Goal: Task Accomplishment & Management: Use online tool/utility

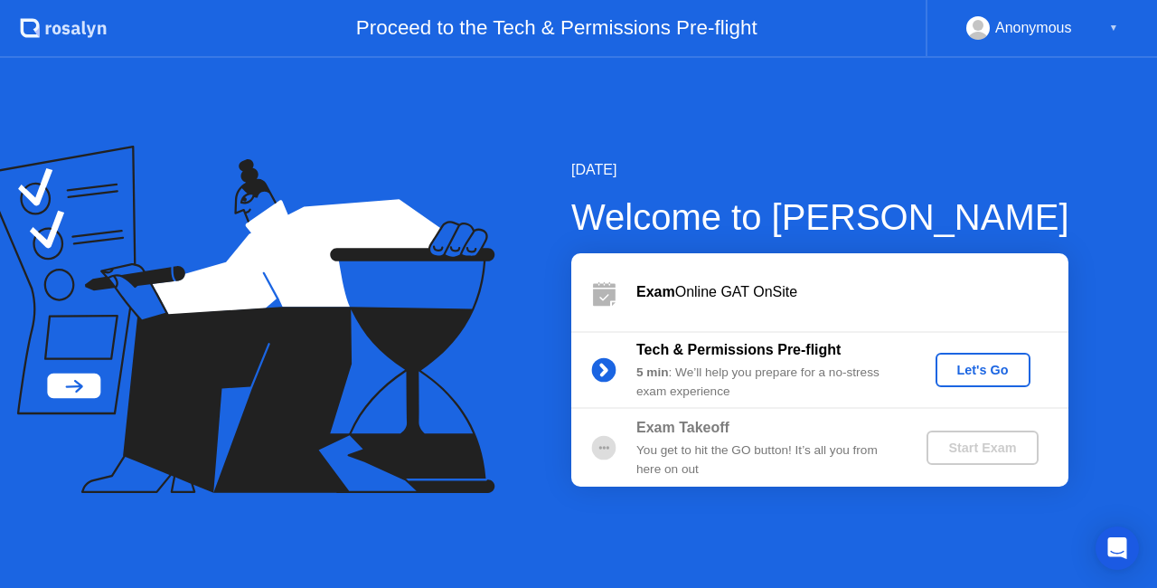
click at [995, 358] on button "Let's Go" at bounding box center [983, 370] width 95 height 34
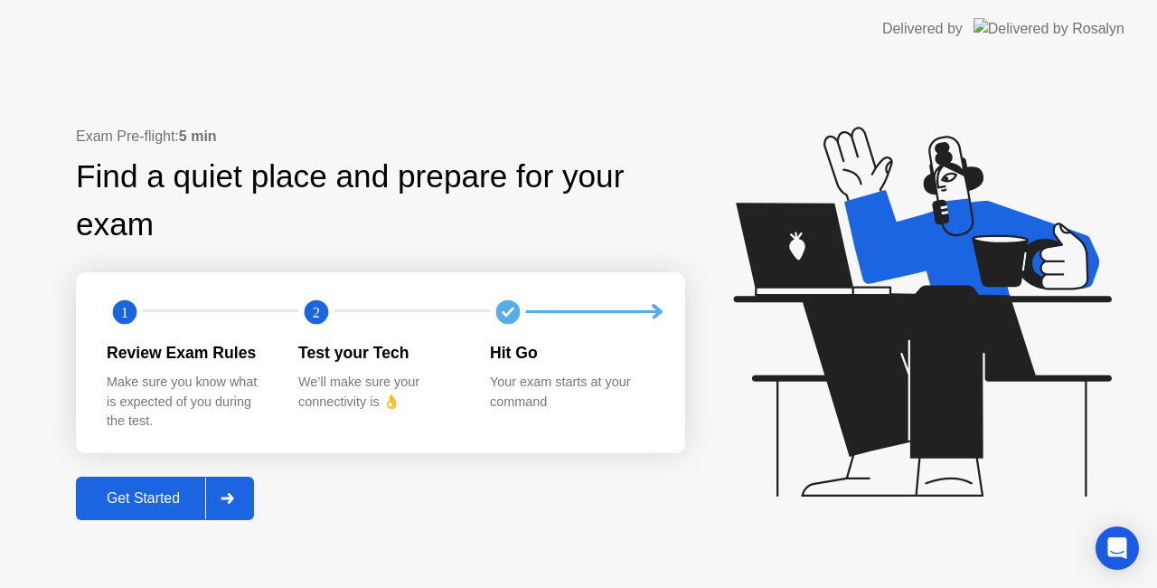
click at [156, 501] on div "Get Started" at bounding box center [143, 498] width 124 height 16
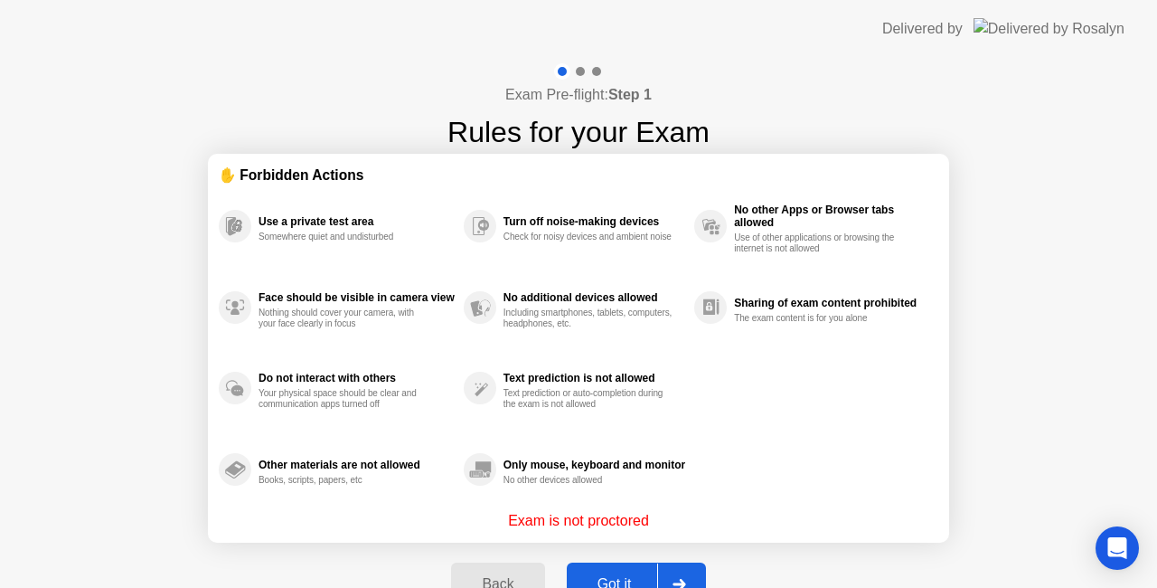
click at [599, 579] on div "Got it" at bounding box center [614, 584] width 85 height 16
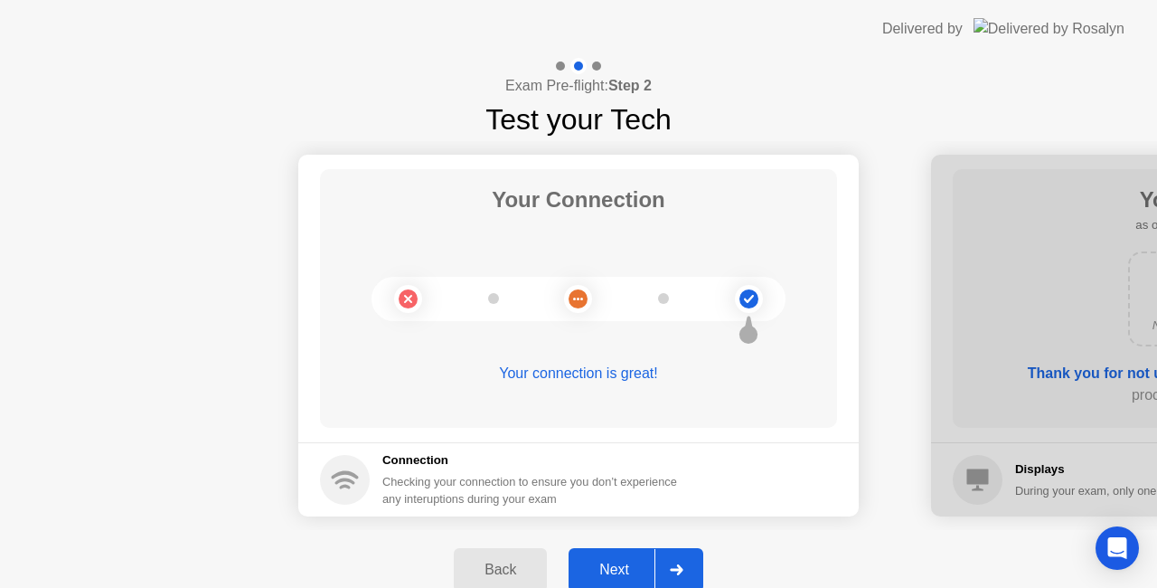
click at [621, 561] on div "Next" at bounding box center [614, 569] width 80 height 16
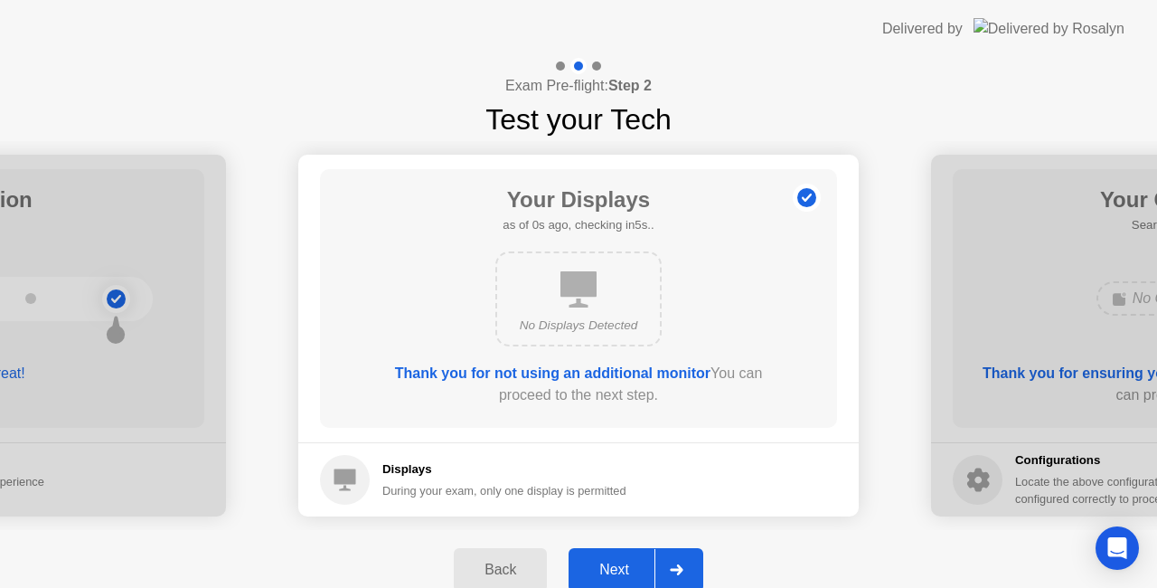
click at [621, 561] on div "Next" at bounding box center [614, 569] width 80 height 16
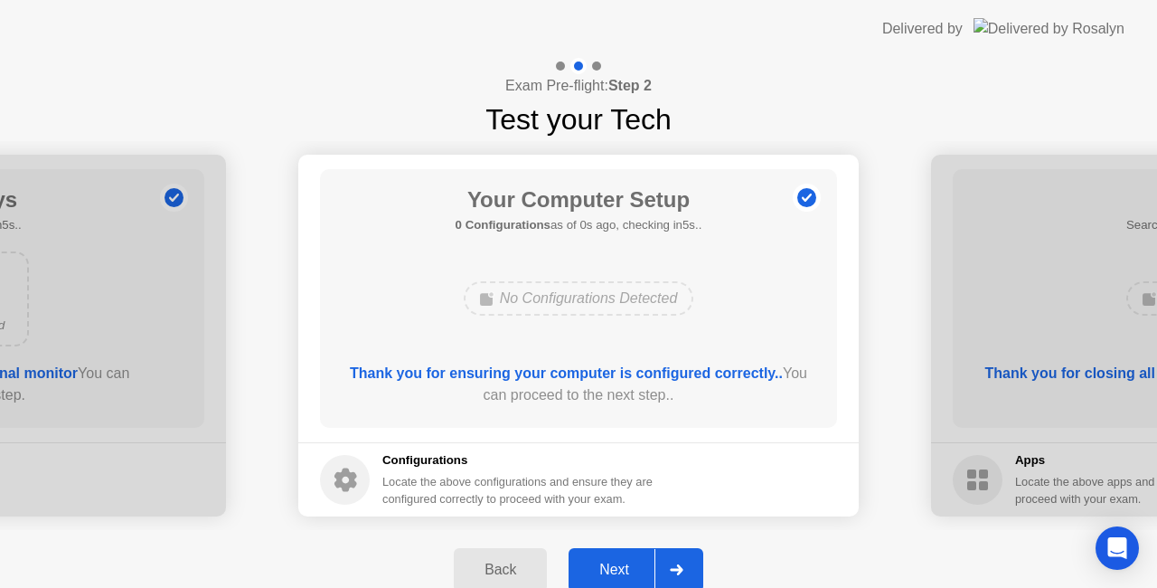
click at [621, 561] on div "Next" at bounding box center [614, 569] width 80 height 16
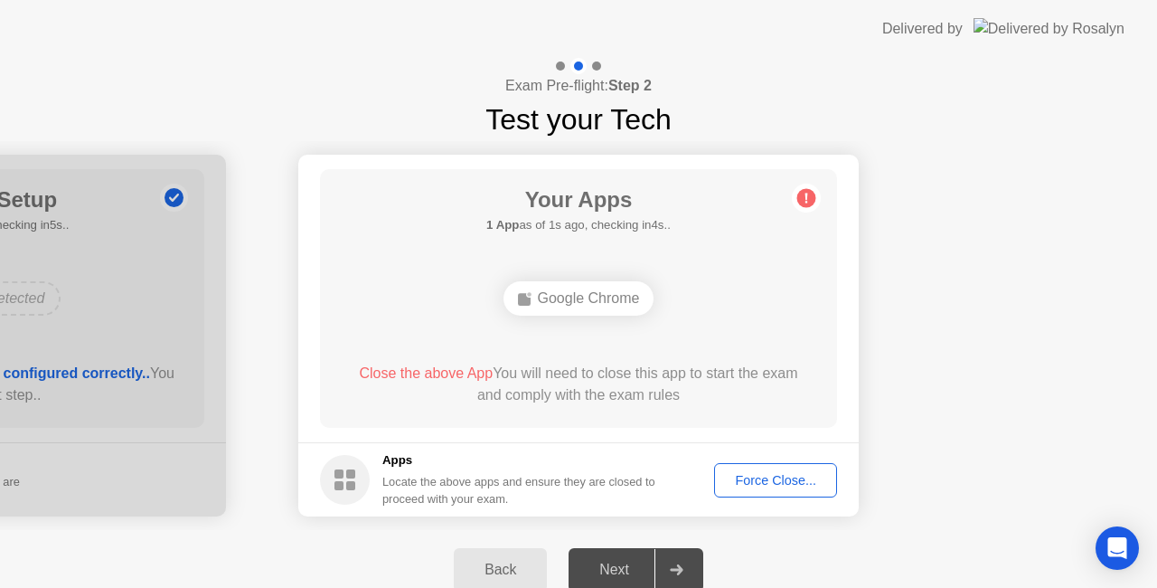
click at [773, 484] on div "Force Close..." at bounding box center [776, 480] width 110 height 14
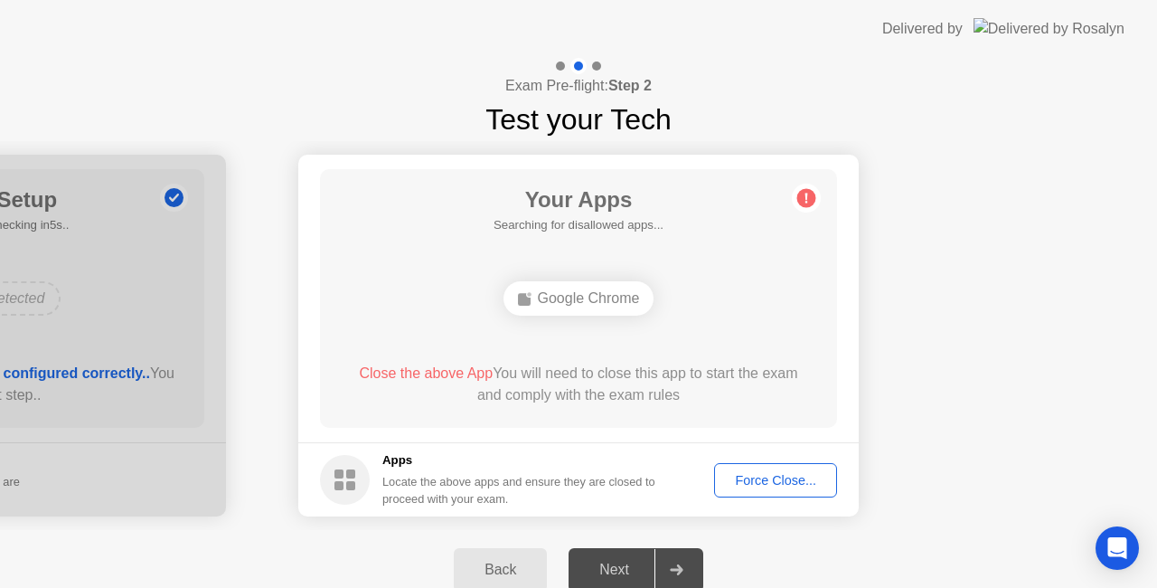
click at [768, 473] on div "Force Close..." at bounding box center [776, 480] width 110 height 14
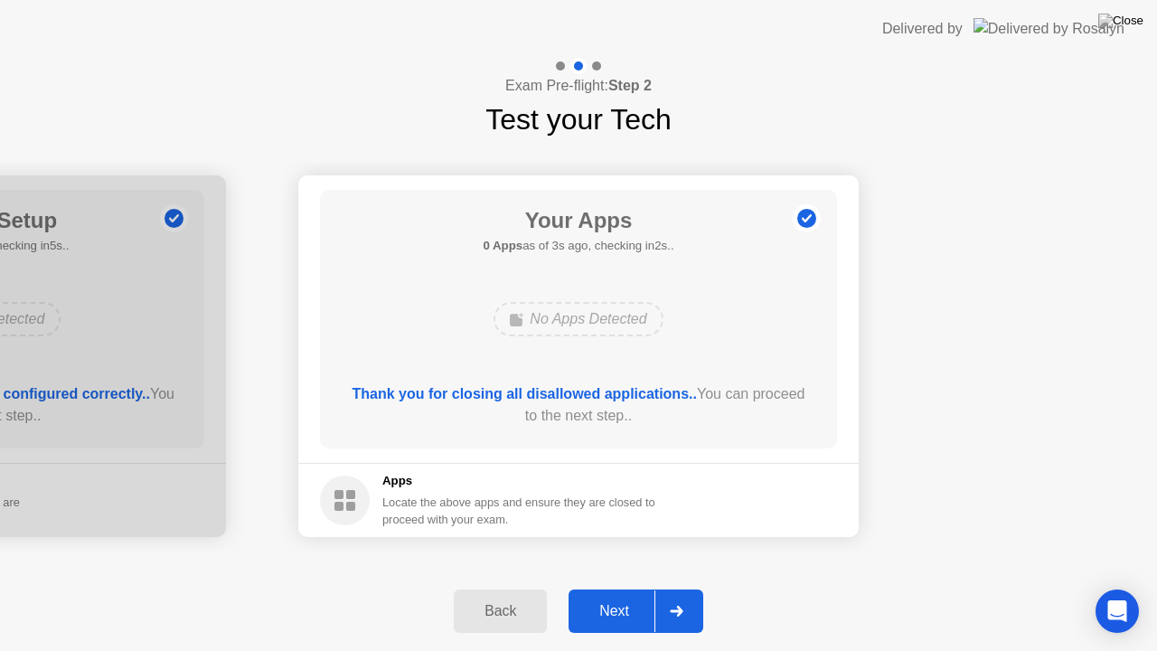
click at [613, 587] on button "Next" at bounding box center [636, 610] width 135 height 43
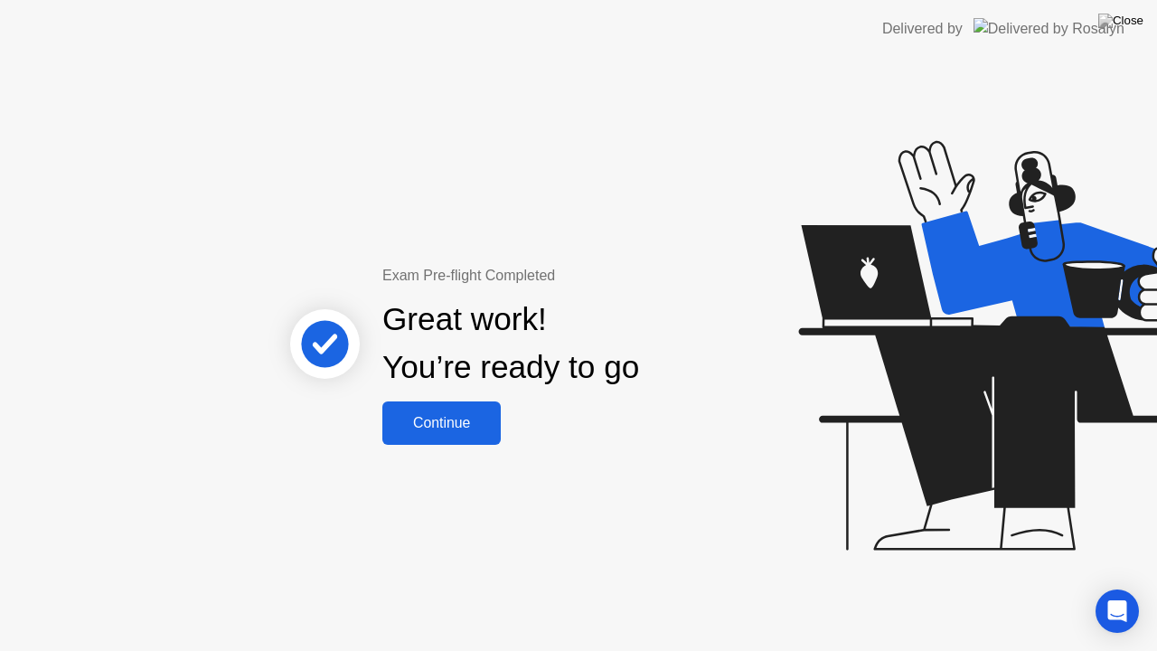
click at [433, 421] on div "Continue" at bounding box center [442, 423] width 108 height 16
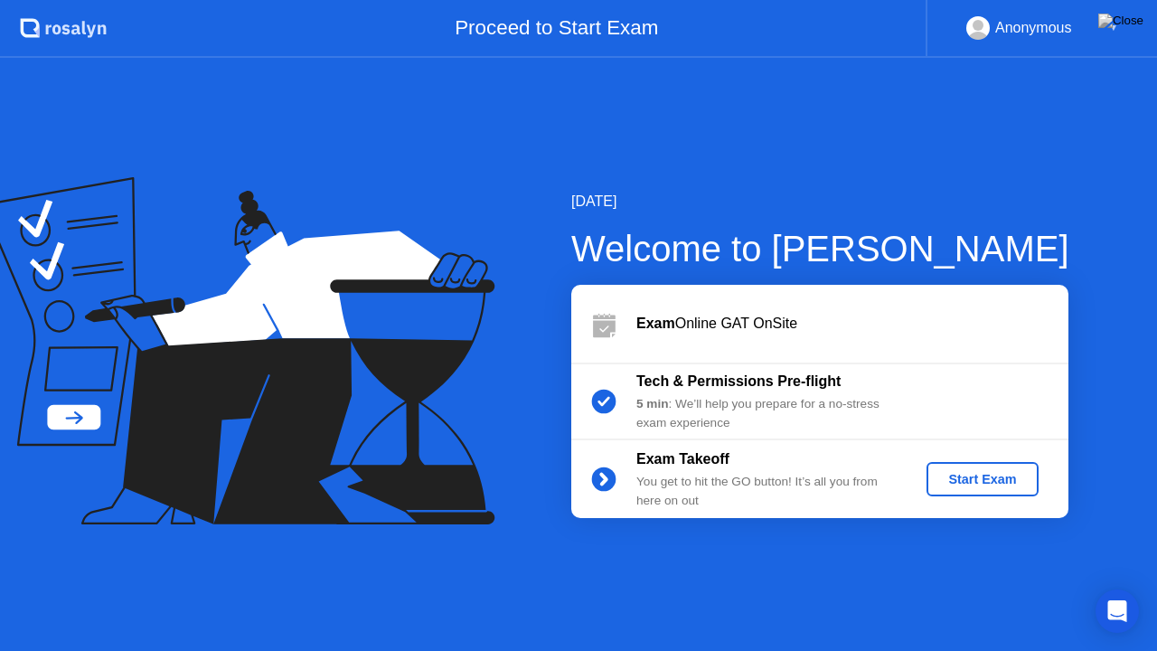
click at [982, 472] on div "Start Exam" at bounding box center [982, 479] width 97 height 14
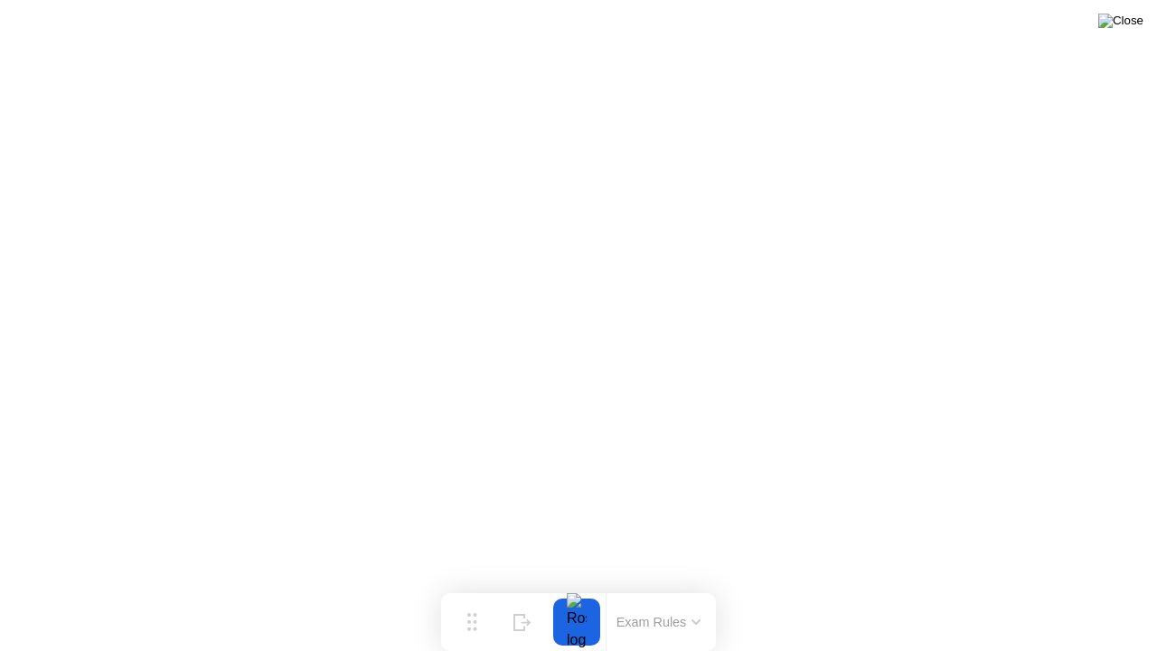
click at [1137, 24] on img at bounding box center [1120, 21] width 45 height 14
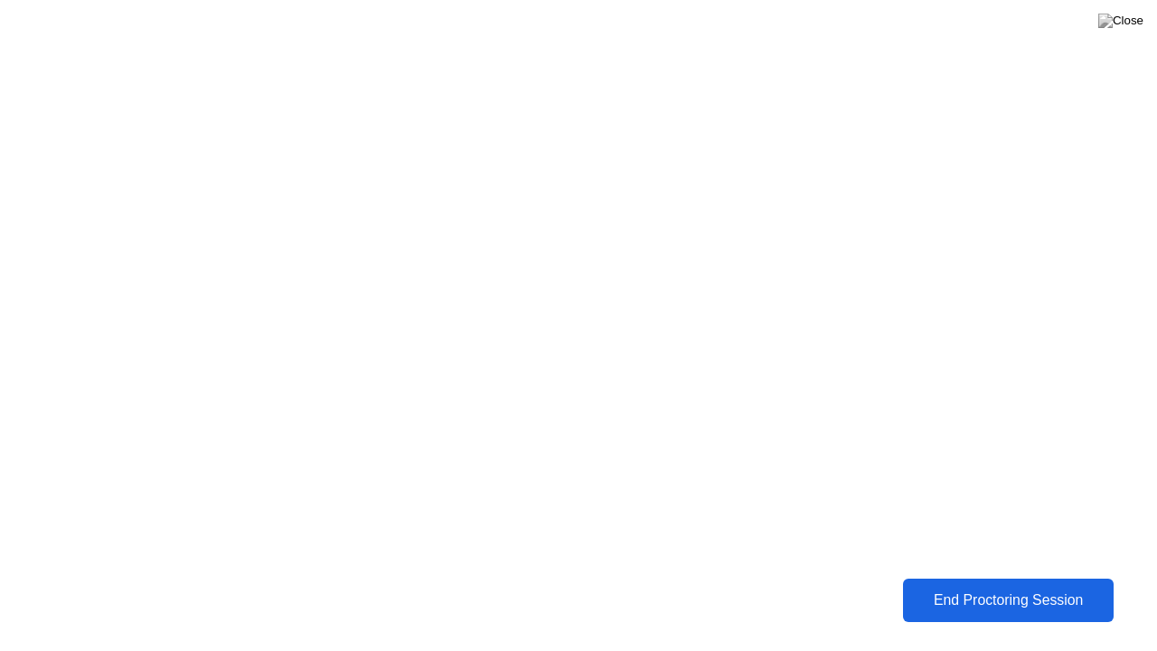
click at [976, 587] on div "End Proctoring Session" at bounding box center [1009, 600] width 200 height 16
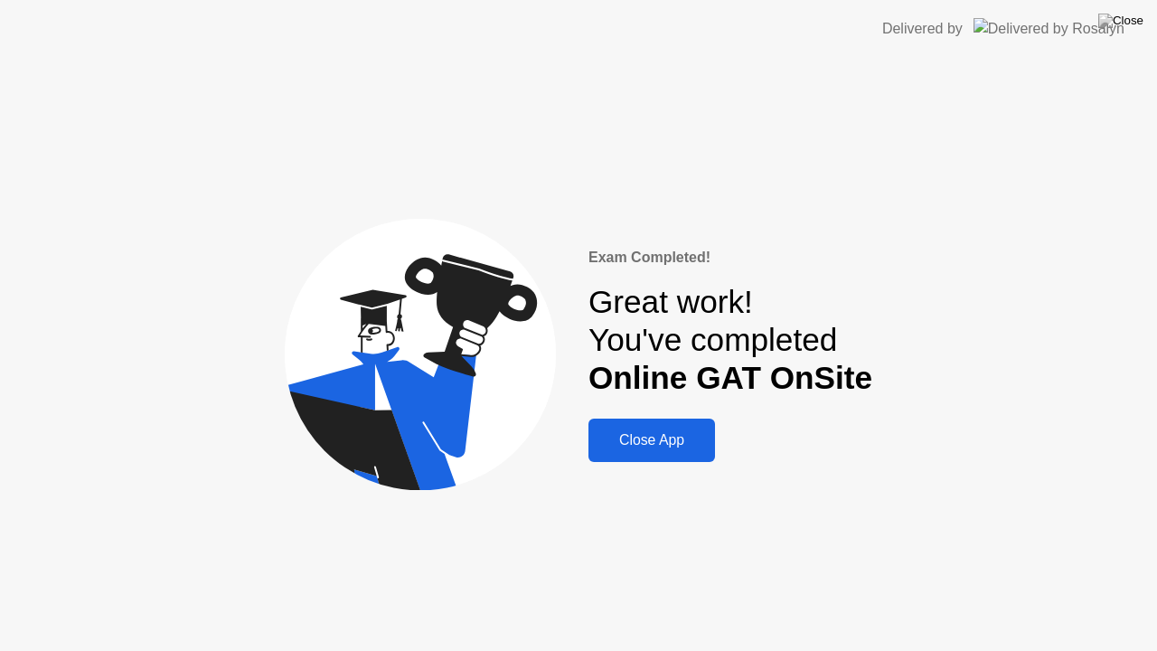
click at [646, 440] on div "Close App" at bounding box center [652, 440] width 116 height 16
